Goal: Navigation & Orientation: Find specific page/section

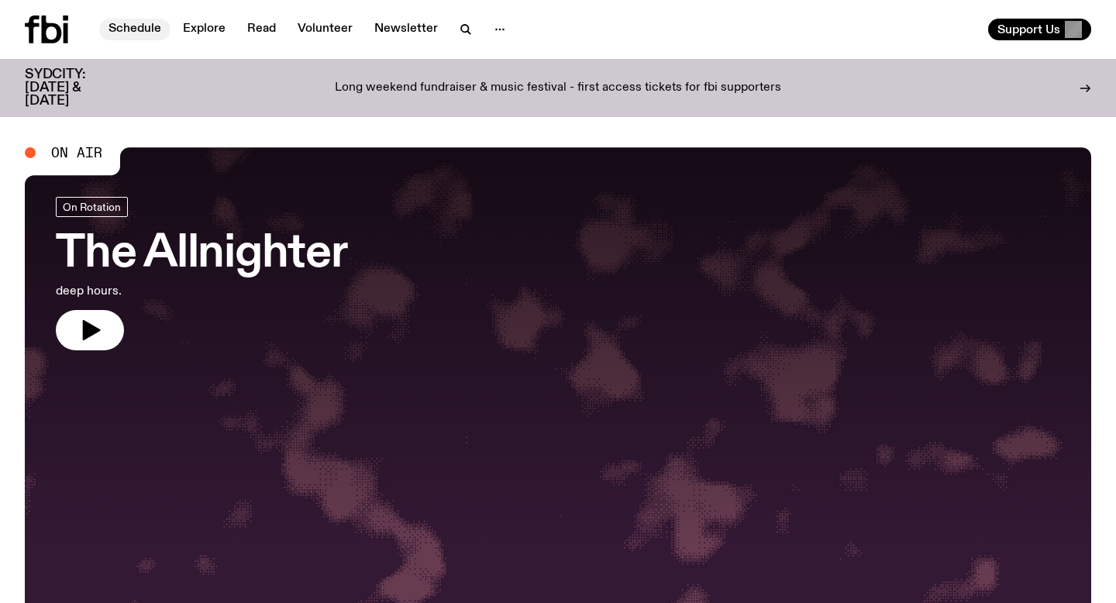
click at [150, 29] on link "Schedule" at bounding box center [134, 30] width 71 height 22
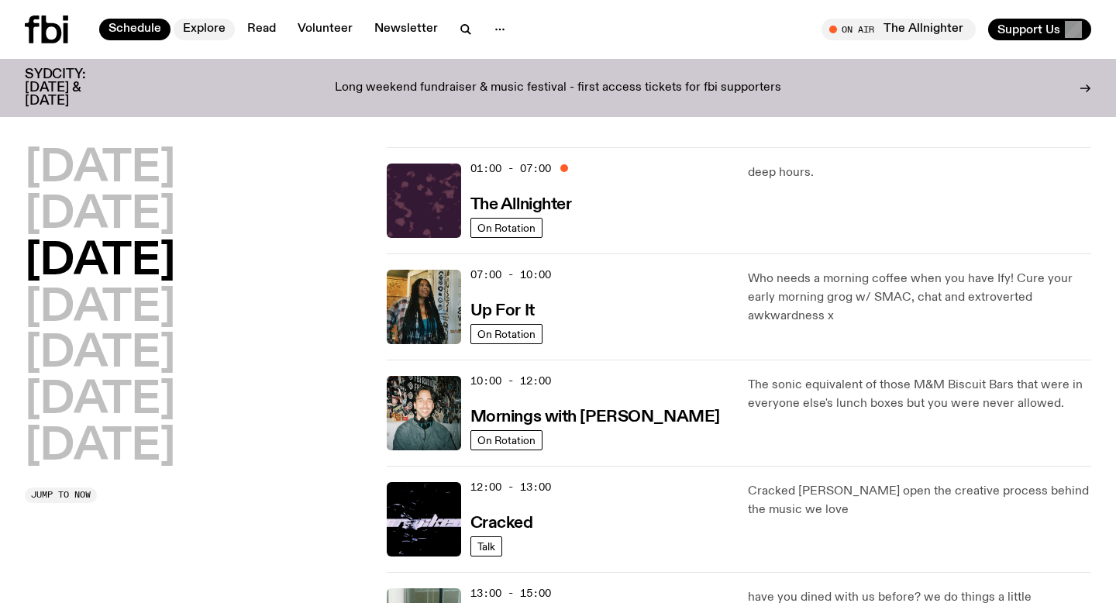
click at [207, 31] on link "Explore" at bounding box center [204, 30] width 61 height 22
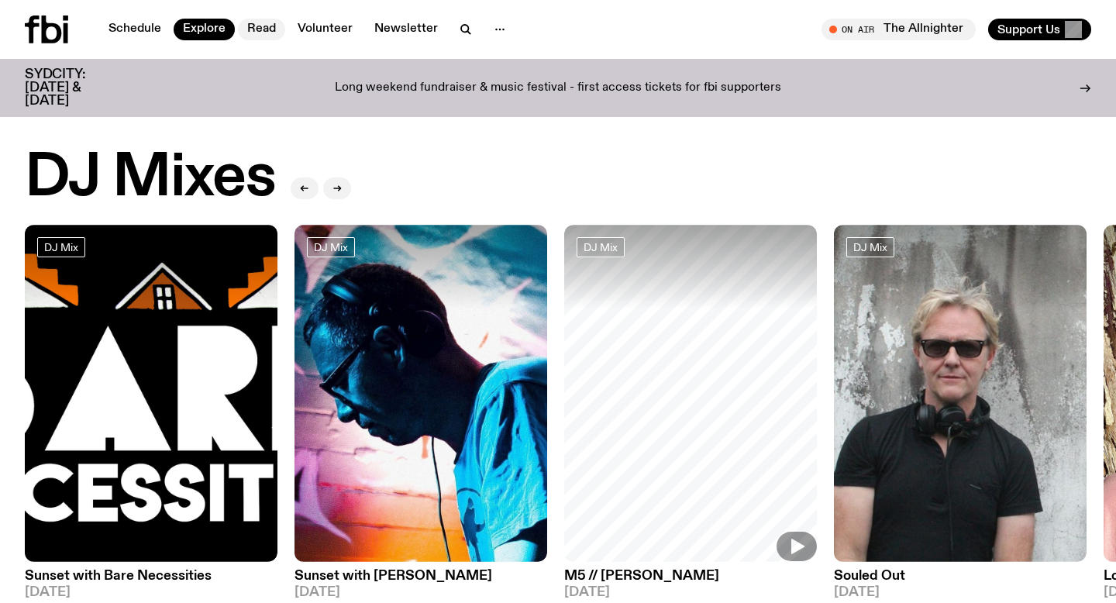
click at [267, 26] on link "Read" at bounding box center [261, 30] width 47 height 22
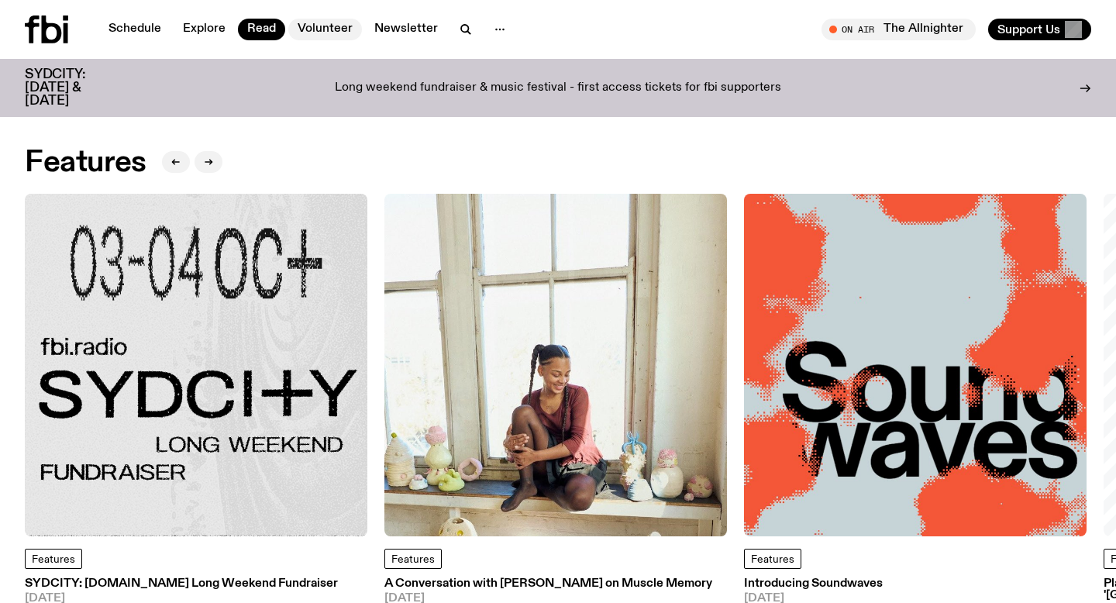
click at [318, 22] on link "Volunteer" at bounding box center [325, 30] width 74 height 22
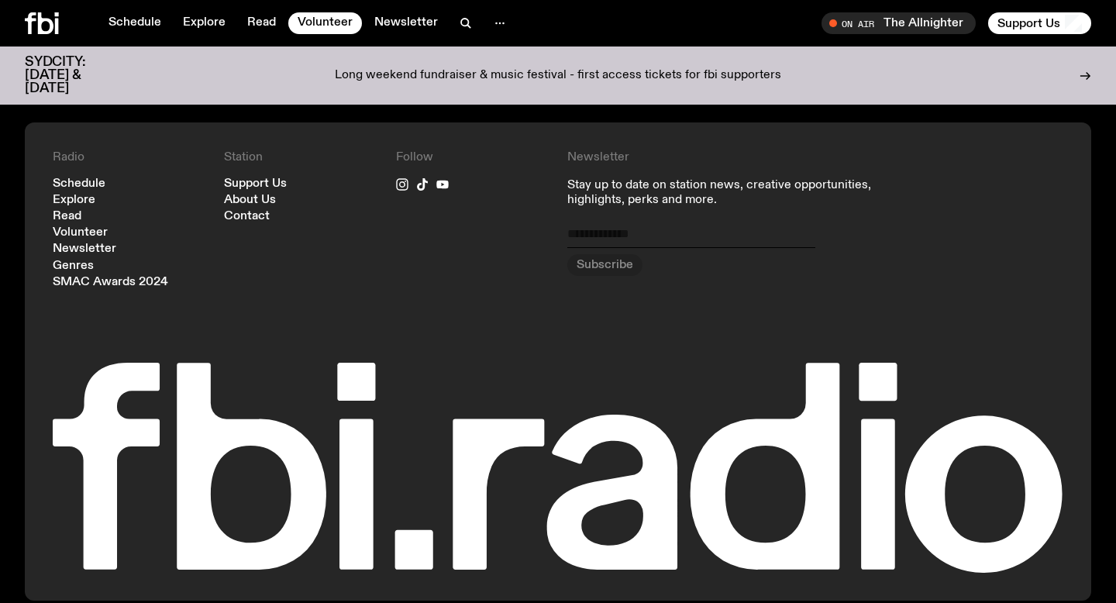
scroll to position [1588, 0]
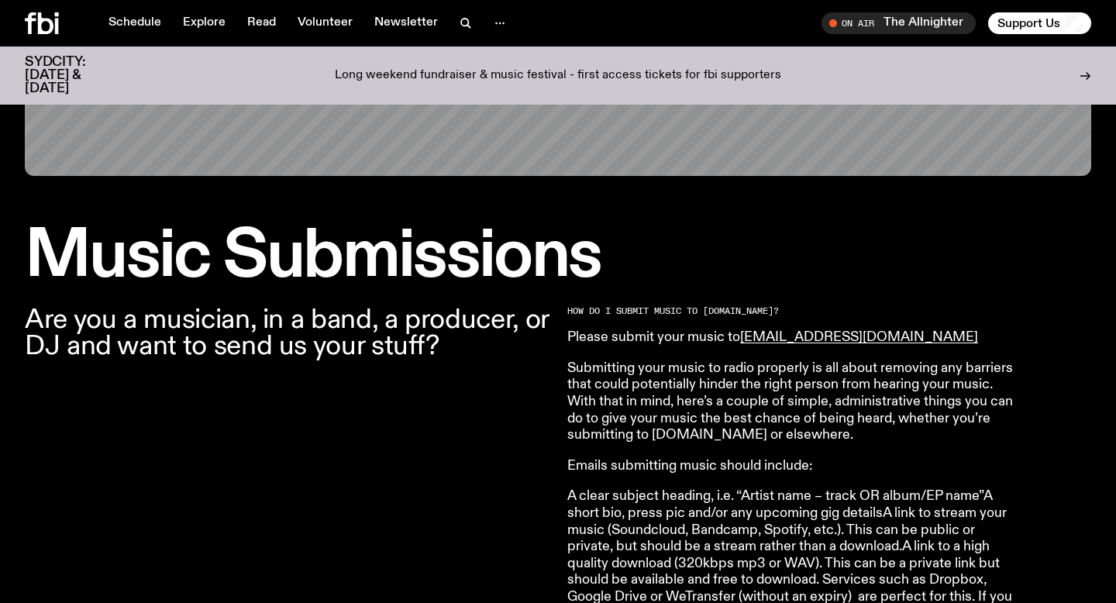
scroll to position [332, 0]
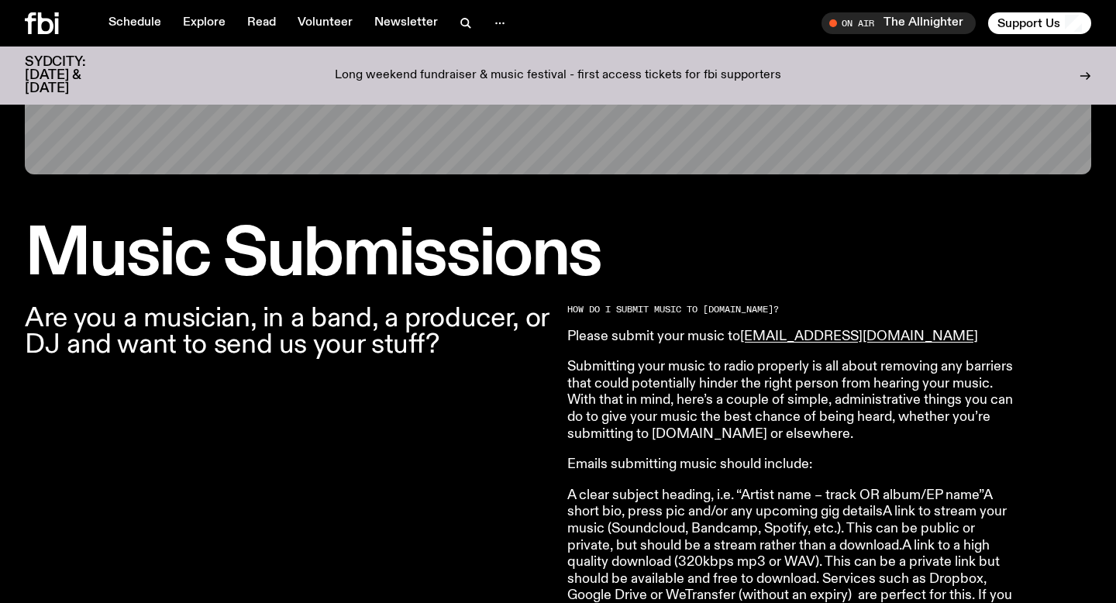
click at [689, 374] on p "Submitting your music to radio properly is all about removing any barriers that…" at bounding box center [790, 401] width 446 height 84
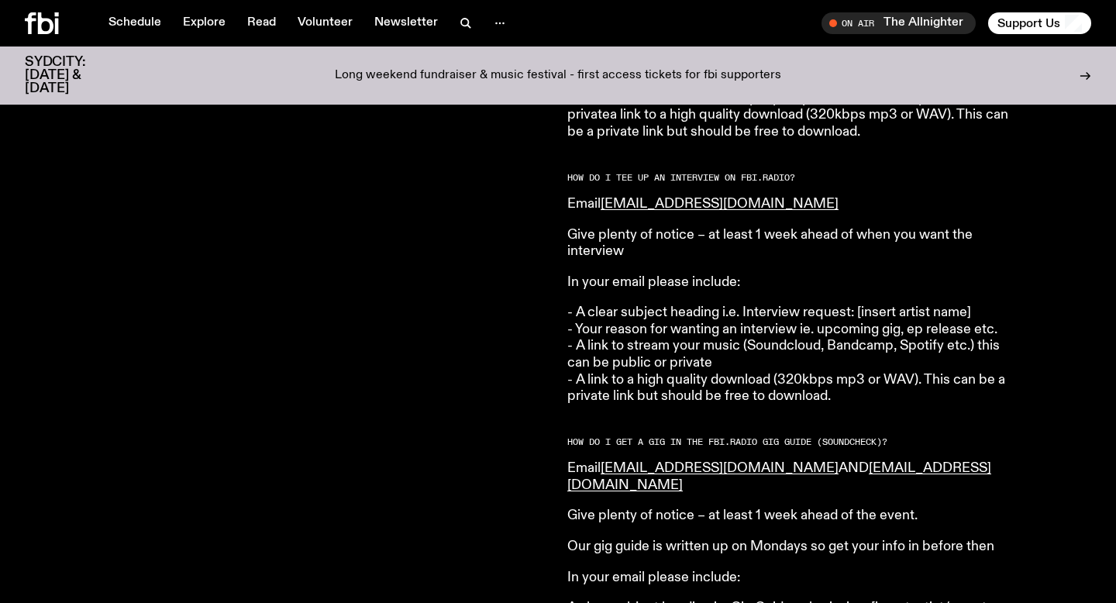
scroll to position [1909, 0]
